Goal: Find specific page/section: Find specific page/section

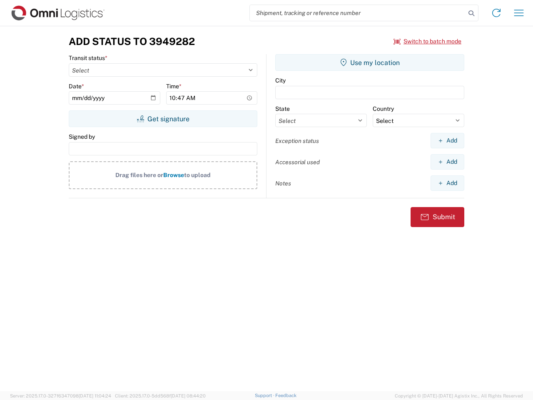
click at [358, 13] on input "search" at bounding box center [358, 13] width 216 height 16
click at [471, 13] on icon at bounding box center [472, 13] width 12 height 12
click at [496, 13] on icon at bounding box center [496, 12] width 13 height 13
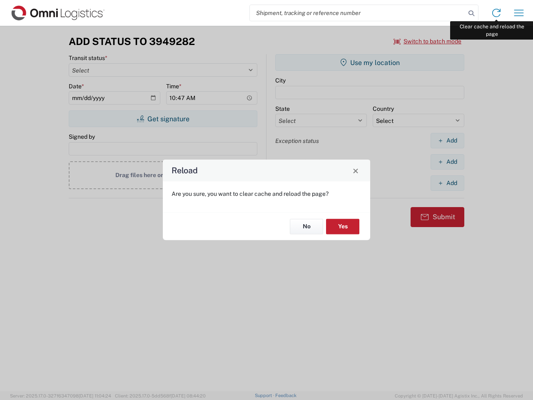
click at [519, 13] on div "Reload Are you sure, you want to clear cache and reload the page? No Yes" at bounding box center [266, 200] width 533 height 400
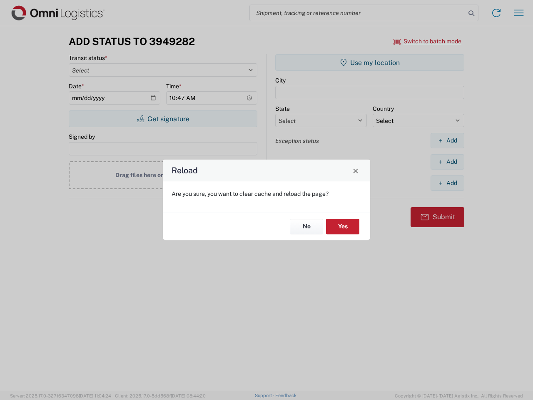
click at [428, 41] on div "Reload Are you sure, you want to clear cache and reload the page? No Yes" at bounding box center [266, 200] width 533 height 400
click at [163, 119] on div "Reload Are you sure, you want to clear cache and reload the page? No Yes" at bounding box center [266, 200] width 533 height 400
click at [370, 62] on div "Reload Are you sure, you want to clear cache and reload the page? No Yes" at bounding box center [266, 200] width 533 height 400
click at [447, 140] on div "Reload Are you sure, you want to clear cache and reload the page? No Yes" at bounding box center [266, 200] width 533 height 400
click at [447, 162] on div "Reload Are you sure, you want to clear cache and reload the page? No Yes" at bounding box center [266, 200] width 533 height 400
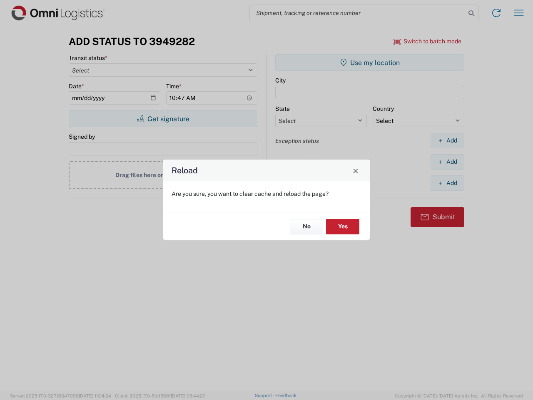
click at [447, 183] on div "Reload Are you sure, you want to clear cache and reload the page? No Yes" at bounding box center [266, 200] width 533 height 400
